Goal: Communication & Community: Answer question/provide support

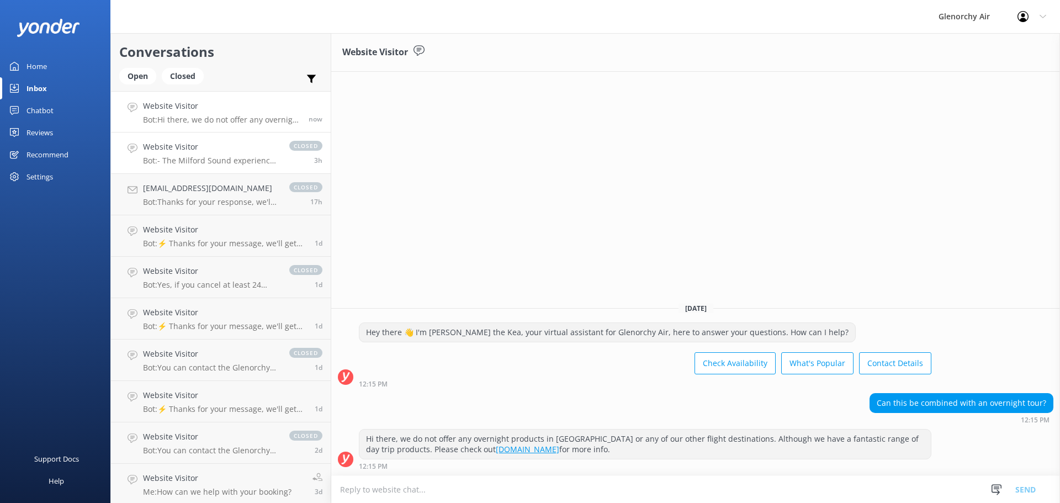
click at [202, 152] on h4 "Website Visitor" at bounding box center [210, 147] width 135 height 12
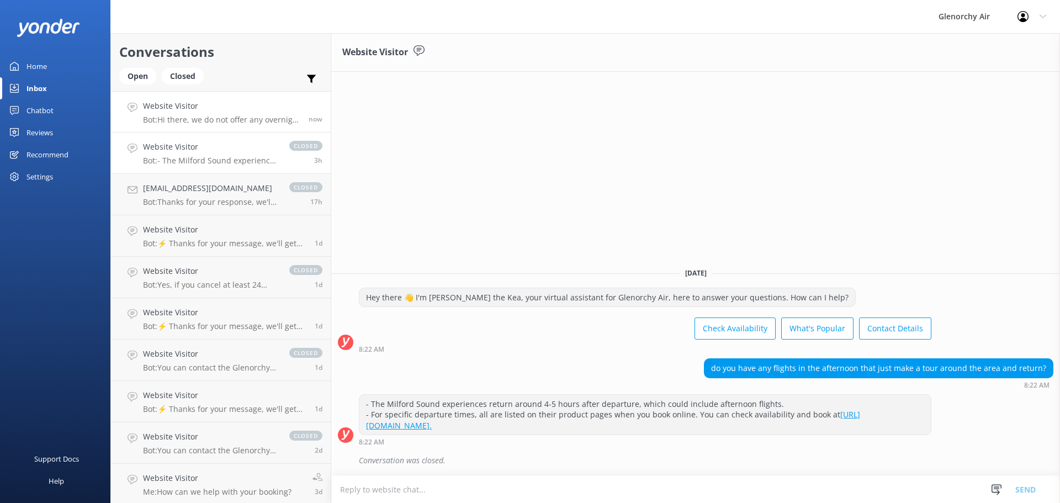
click at [203, 113] on div "Website Visitor Bot: Hi there, we do not offer any overnight products in [GEOGR…" at bounding box center [221, 112] width 157 height 24
